Goal: Navigation & Orientation: Find specific page/section

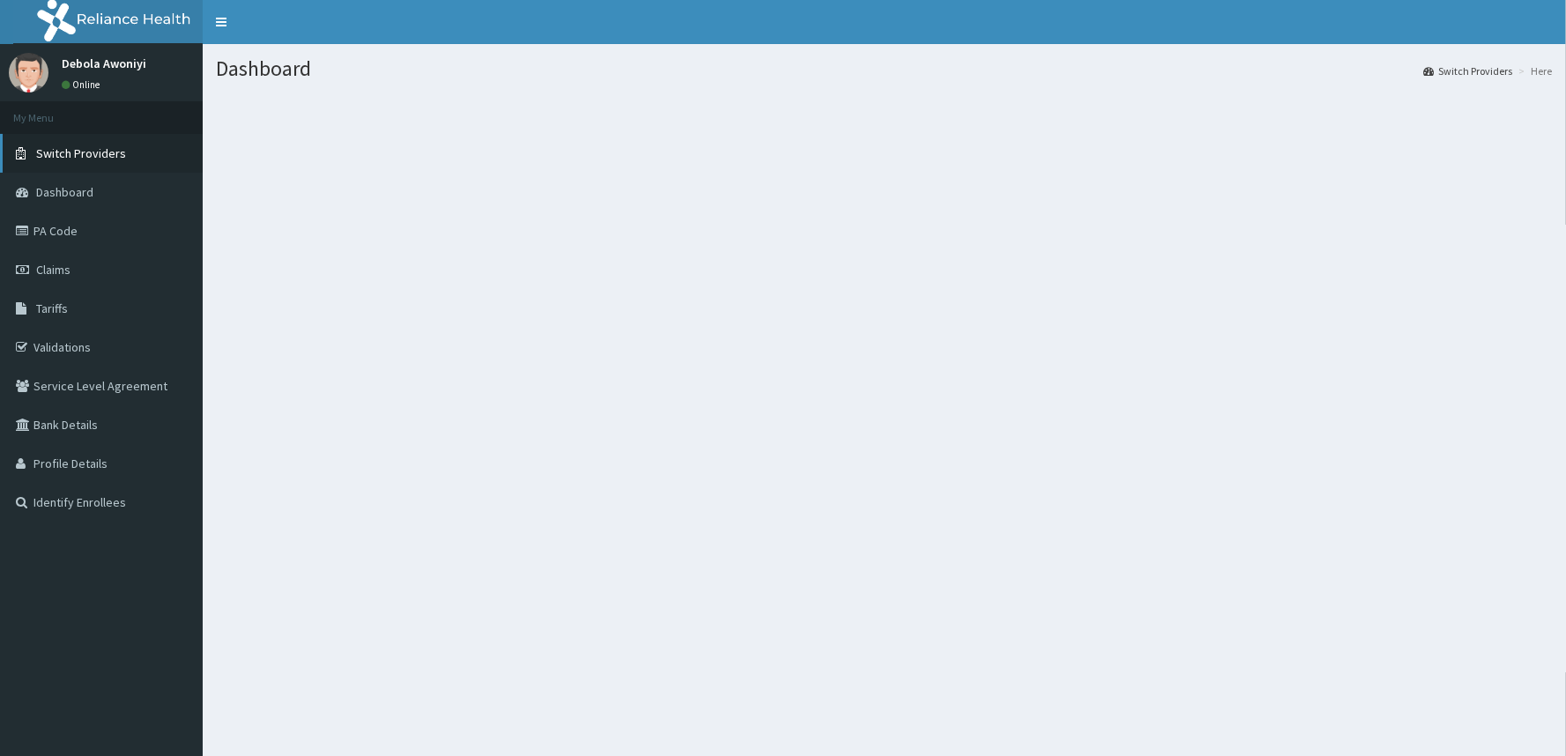
click at [66, 156] on span "Switch Providers" at bounding box center [81, 153] width 90 height 16
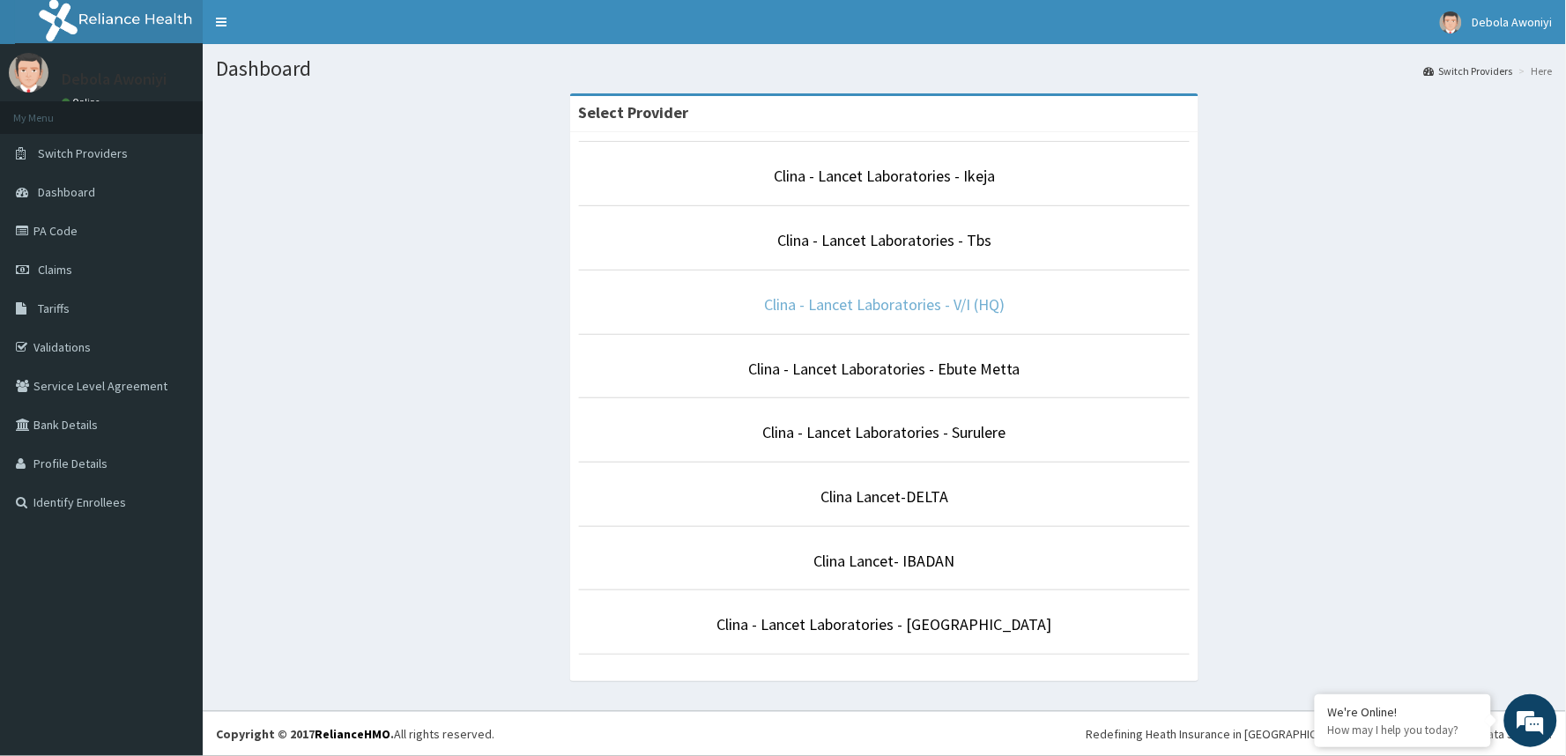
click at [838, 310] on link "Clina - Lancet Laboratories - V/I (HQ)" at bounding box center [884, 304] width 241 height 20
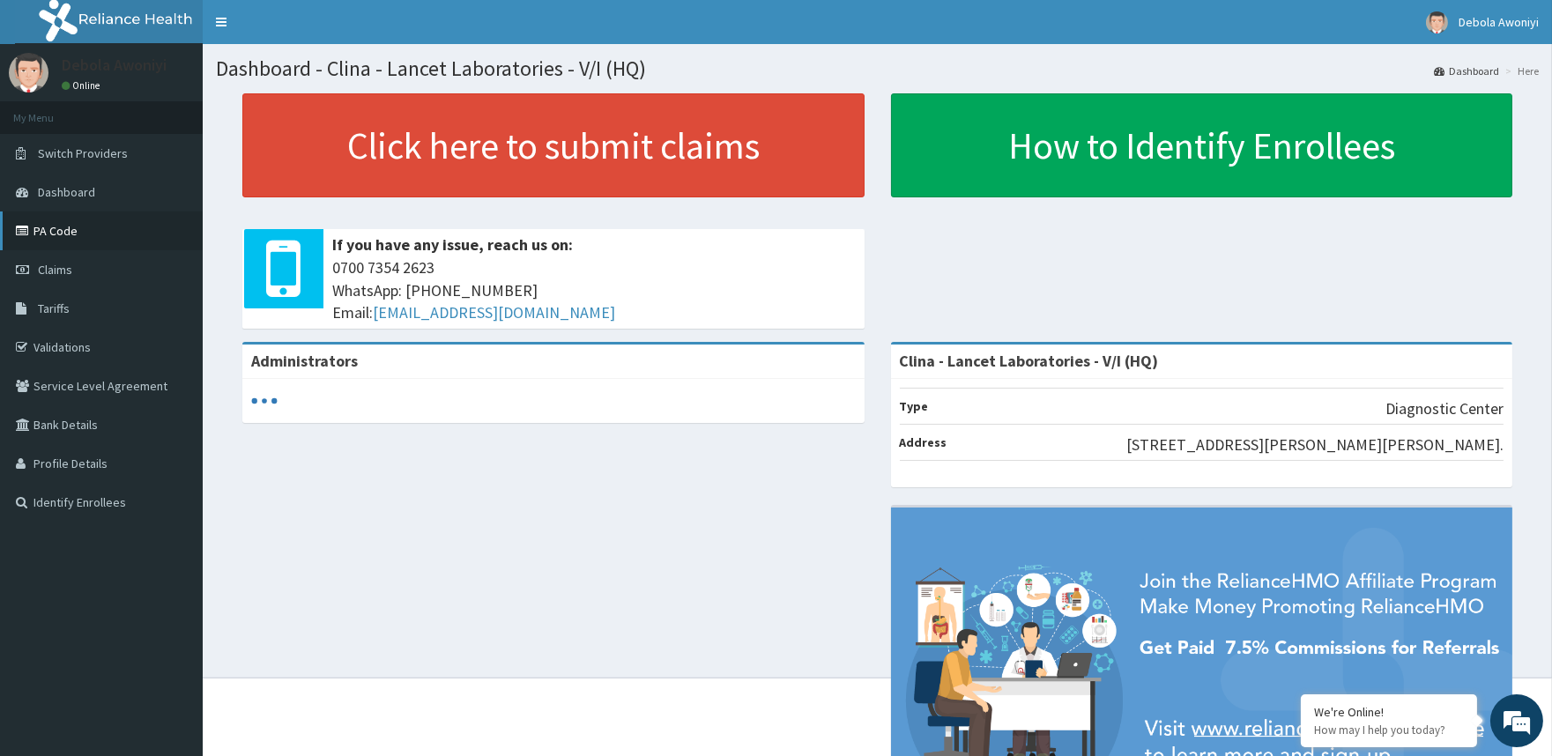
click at [63, 241] on link "PA Code" at bounding box center [101, 231] width 203 height 39
